Goal: Task Accomplishment & Management: Manage account settings

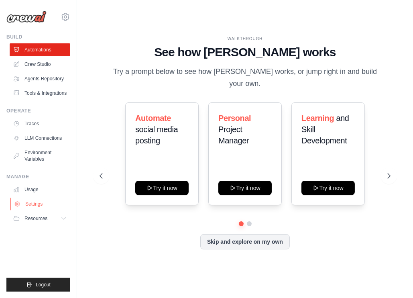
click at [39, 206] on link "Settings" at bounding box center [40, 204] width 61 height 13
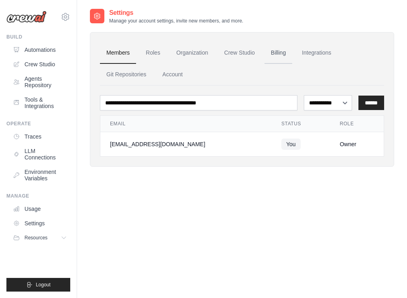
click at [277, 53] on link "Billing" at bounding box center [279, 53] width 28 height 22
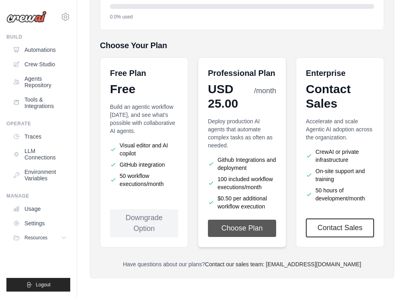
scroll to position [166, 0]
click at [252, 226] on button "Choose Plan" at bounding box center [242, 227] width 68 height 17
